Goal: Use online tool/utility

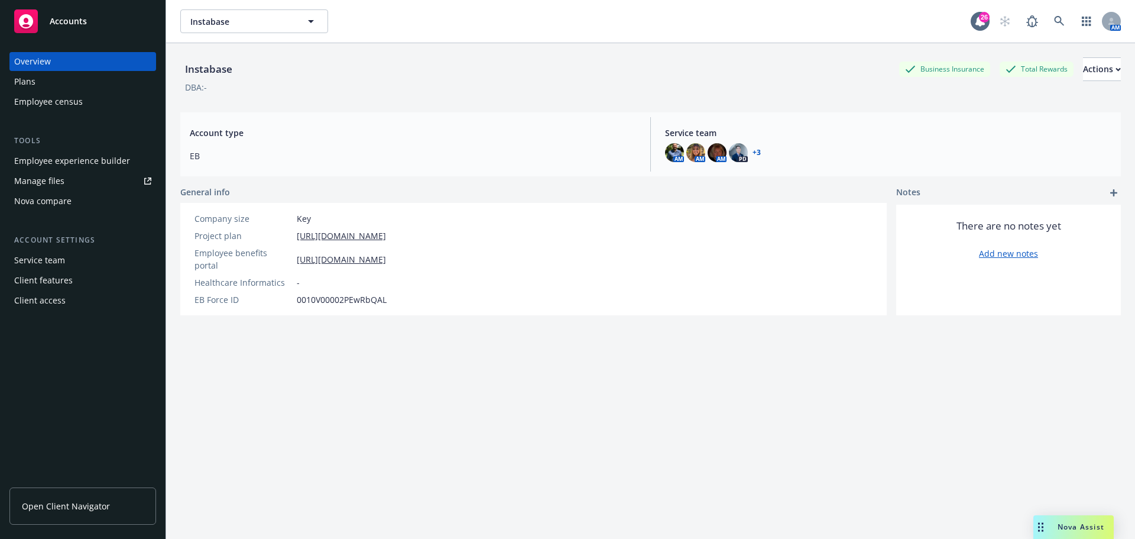
click at [1065, 527] on span "Nova Assist" at bounding box center [1081, 527] width 47 height 10
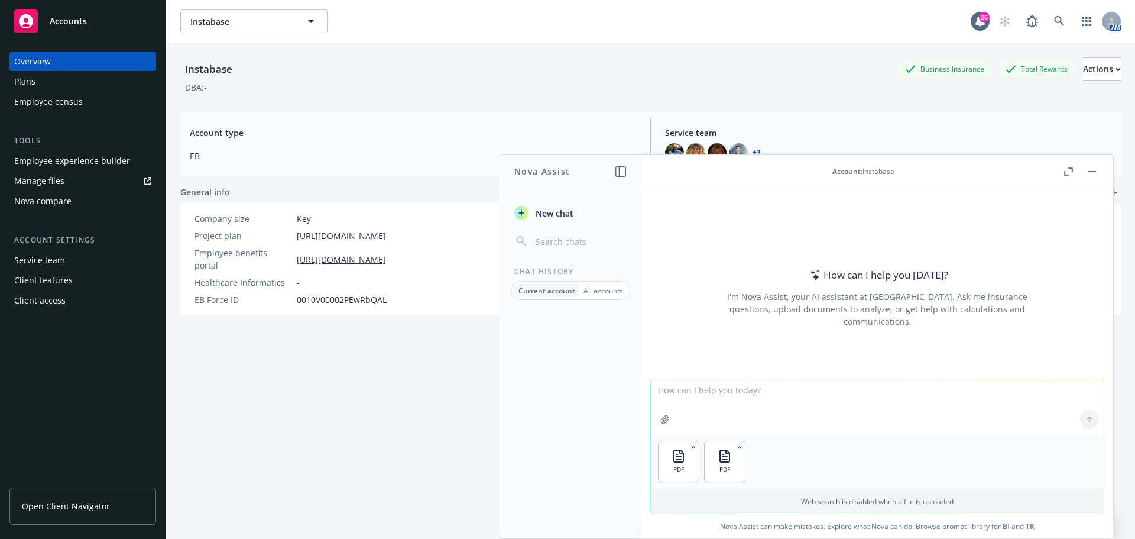
click at [704, 390] on textarea at bounding box center [877, 406] width 453 height 54
type textarea "Please draft an email response letting the client know what they are supposed t…"
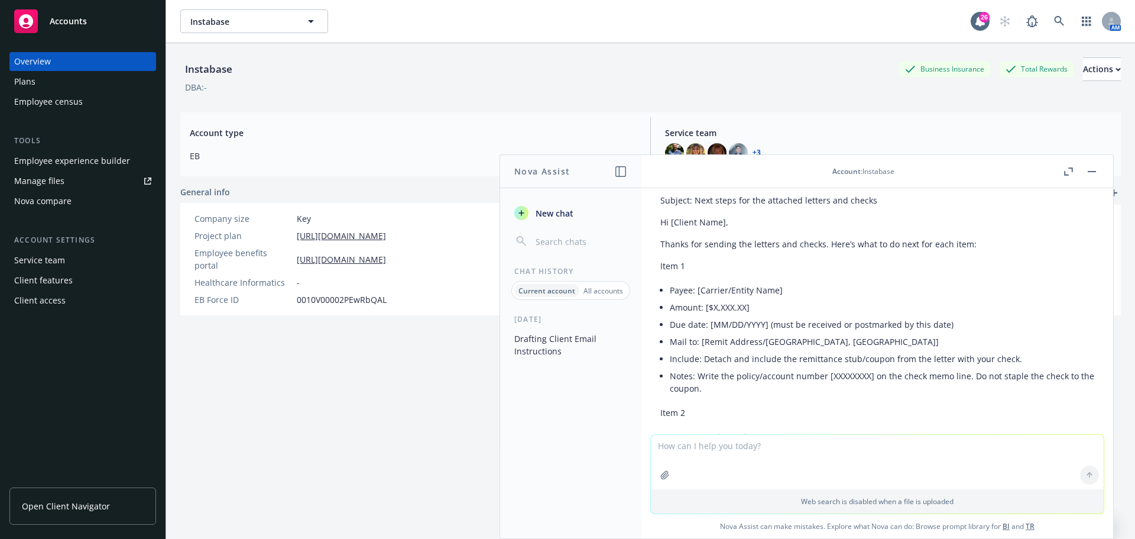
scroll to position [177, 0]
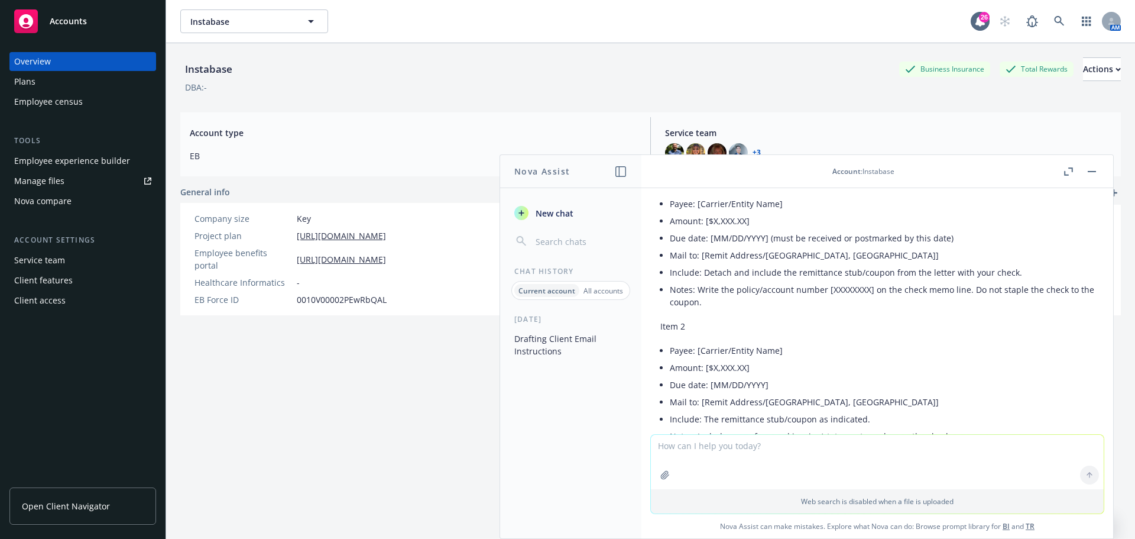
click at [708, 461] on textarea at bounding box center [877, 462] width 453 height 54
type textarea "Please put this in paragraph form"
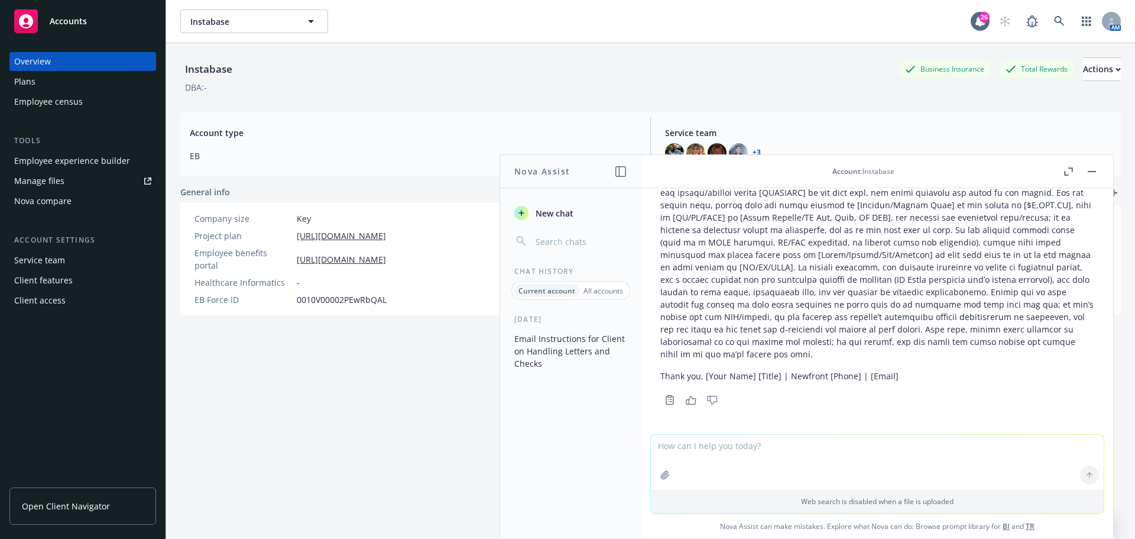
scroll to position [942, 0]
click at [708, 448] on textarea at bounding box center [877, 462] width 453 height 54
type textarea "What are the attached letters?"
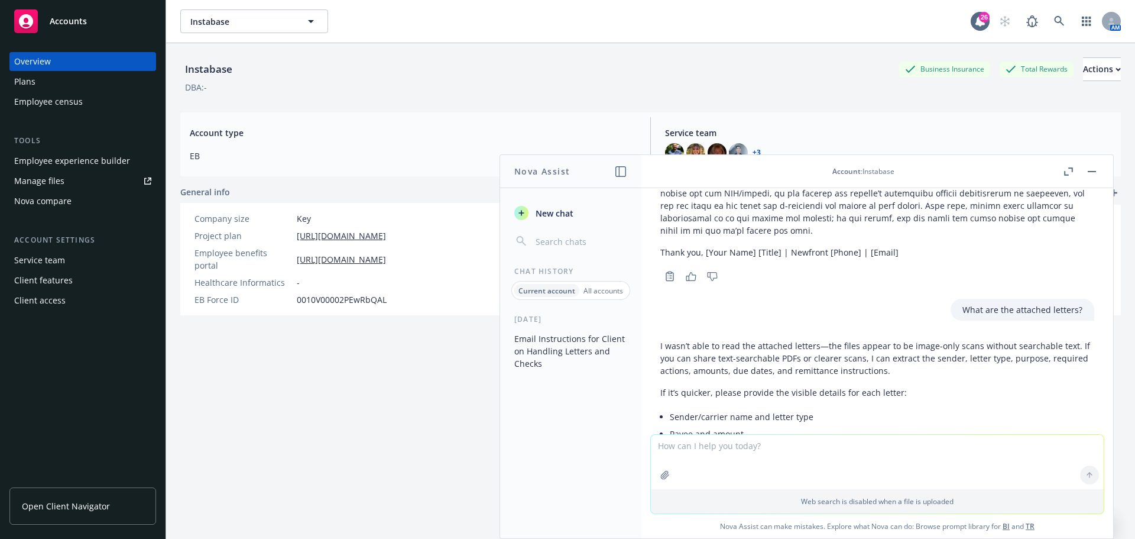
scroll to position [1039, 0]
